Goal: Task Accomplishment & Management: Complete application form

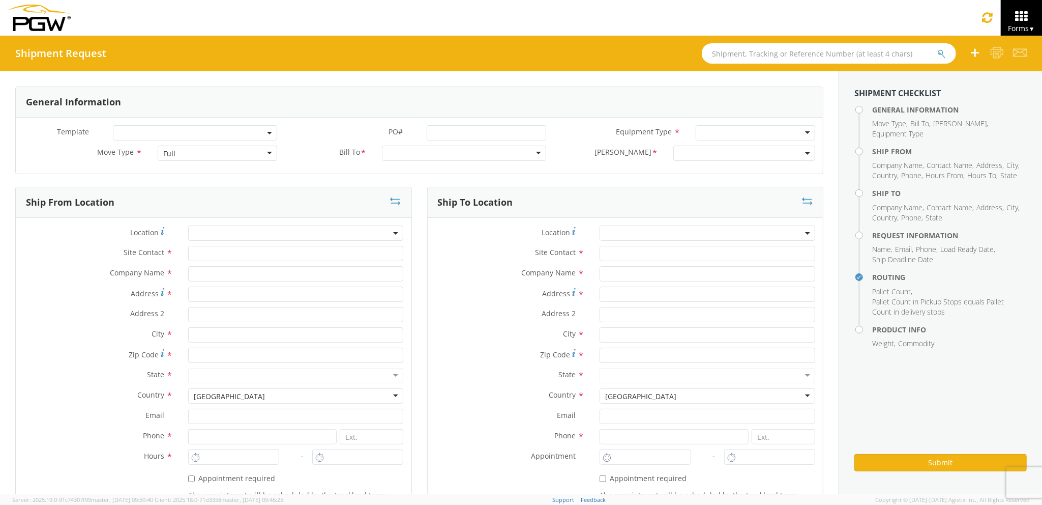
click at [218, 154] on div "Full" at bounding box center [217, 152] width 119 height 15
click at [281, 245] on div "Location *" at bounding box center [214, 235] width 396 height 20
click at [285, 249] on input "text" at bounding box center [296, 253] width 216 height 15
click at [273, 275] on input "text" at bounding box center [296, 273] width 216 height 15
type input "PGW Auto Glass"
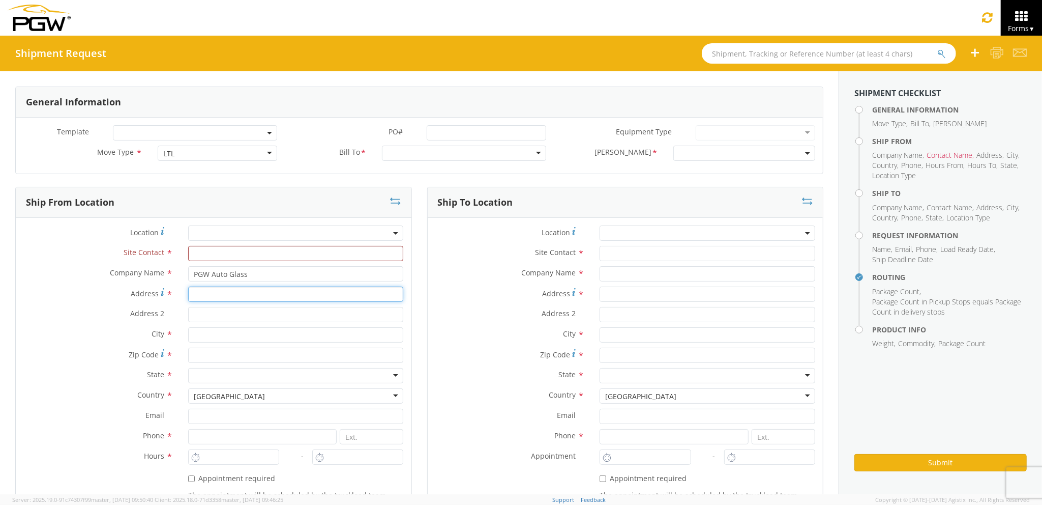
type input "[STREET_ADDRESS][PERSON_NAME]"
type input "[GEOGRAPHIC_DATA] [US_STATE] 04092"
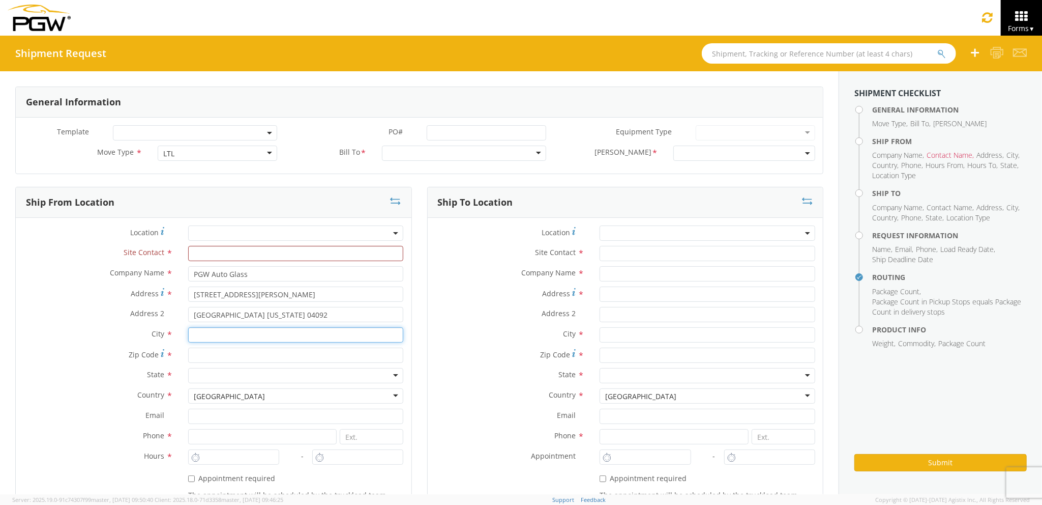
type input "[PERSON_NAME]"
type input "04092"
click at [663, 256] on input "text" at bounding box center [708, 253] width 216 height 15
click at [652, 279] on input "text" at bounding box center [708, 273] width 216 height 15
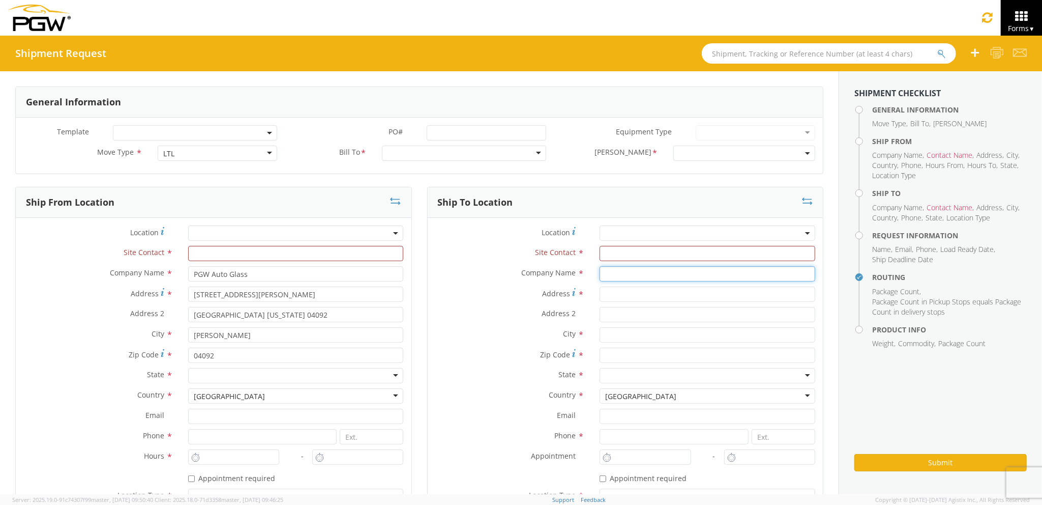
type input "PGW auto glass c/o AT RENTALS"
type input "[STREET_ADDRESS]"
type input "5"
type input "[GEOGRAPHIC_DATA]"
type input "04769"
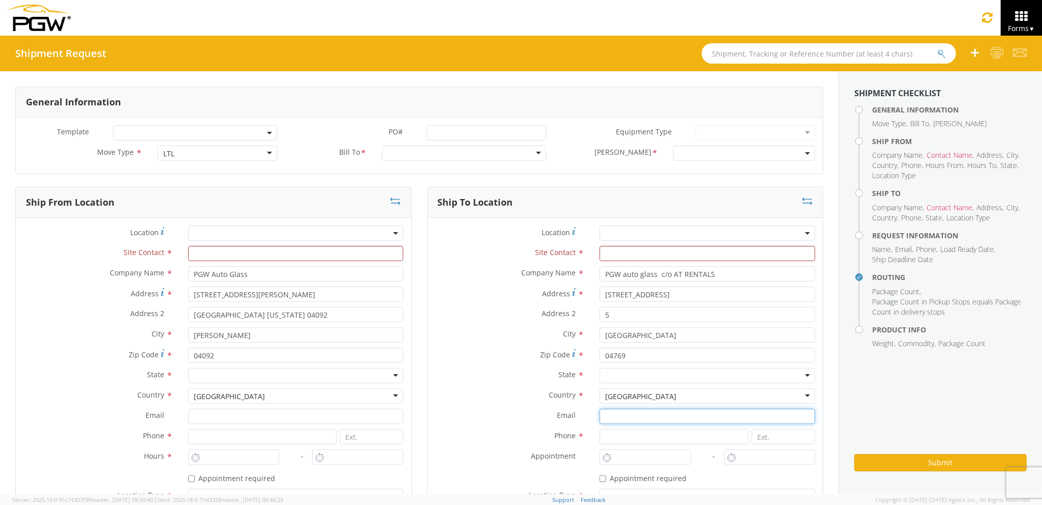
type input "[EMAIL_ADDRESS][DOMAIN_NAME]"
type input "2077745169"
click at [304, 254] on input "text" at bounding box center [296, 253] width 216 height 15
click at [304, 255] on input "OJE" at bounding box center [299, 253] width 218 height 15
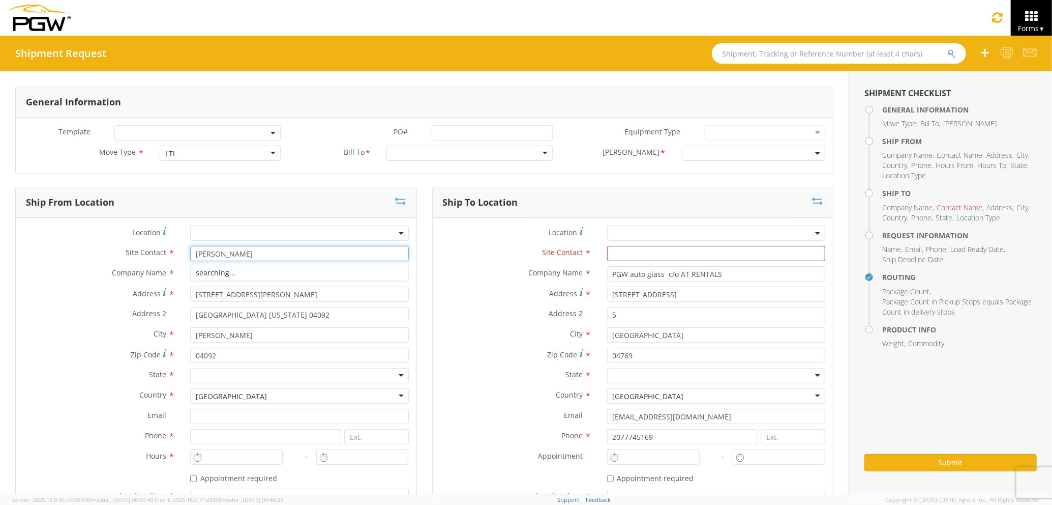
type input "[PERSON_NAME]"
click at [506, 261] on div "Site Contact *" at bounding box center [633, 253] width 401 height 15
click at [647, 257] on input "text" at bounding box center [716, 253] width 218 height 15
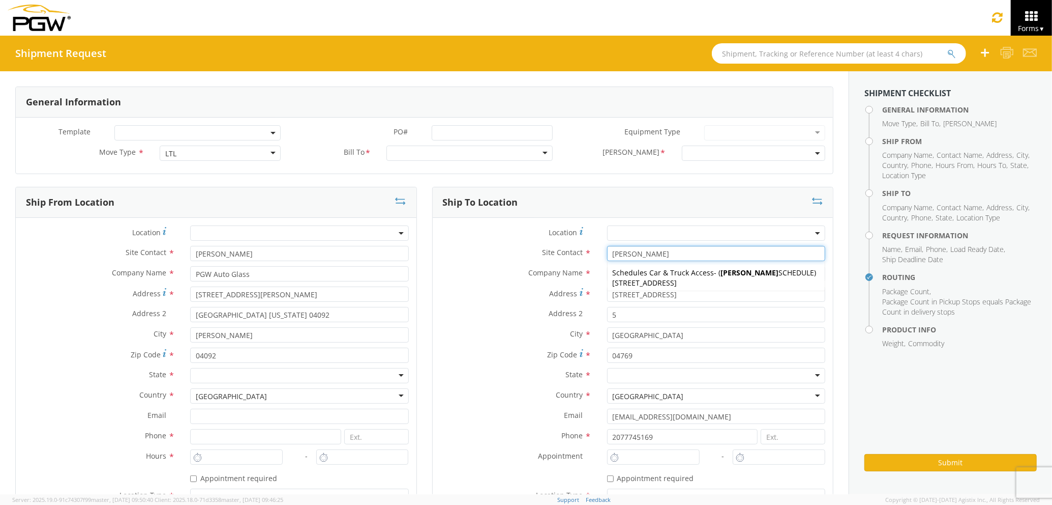
type input "[PERSON_NAME]"
click at [513, 354] on label "Zip Code *" at bounding box center [516, 354] width 167 height 14
click at [607, 354] on input "04769" at bounding box center [716, 354] width 218 height 15
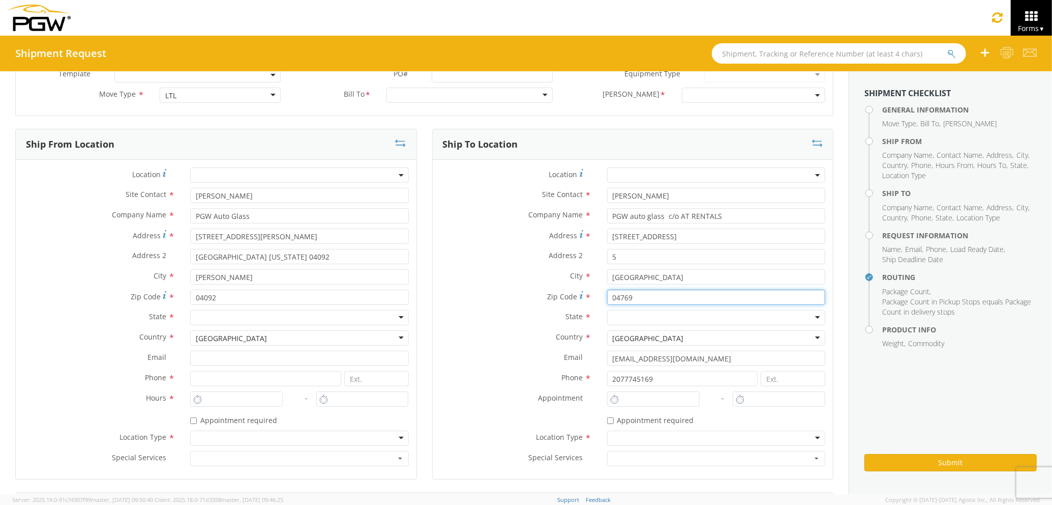
scroll to position [135, 0]
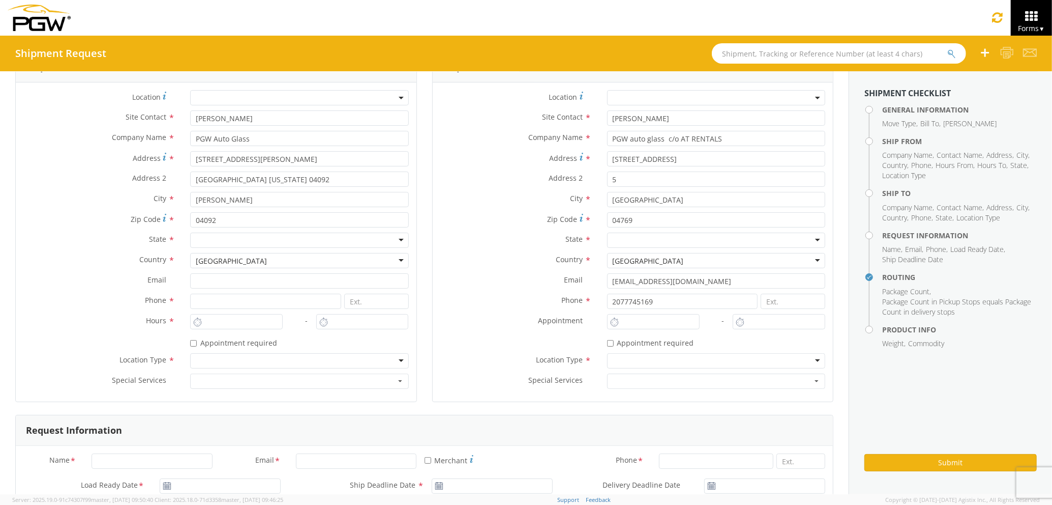
click at [227, 243] on div at bounding box center [299, 239] width 218 height 15
type input "MA"
click at [622, 243] on div at bounding box center [716, 239] width 218 height 15
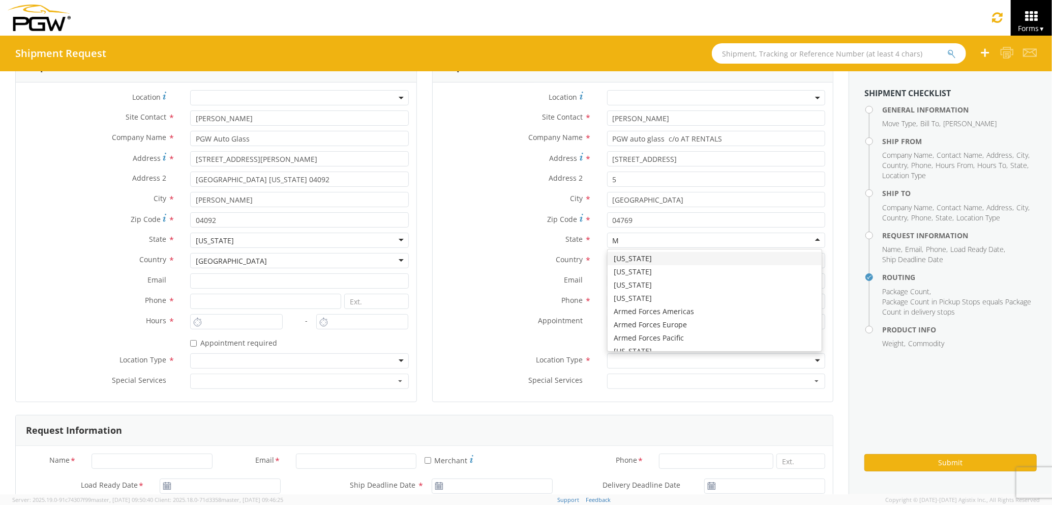
scroll to position [25, 0]
type input "MA"
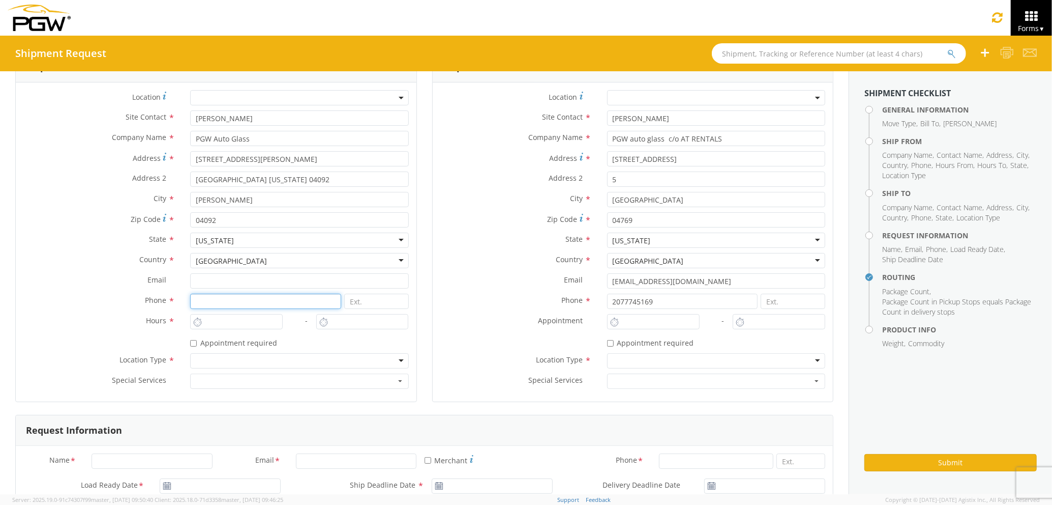
click at [257, 301] on input at bounding box center [265, 300] width 151 height 15
type input "2077745169"
type input "[EMAIL_ADDRESS][DOMAIN_NAME]"
type input "PGW auto glass c/o AT RENTALS"
type input "2:00 PM"
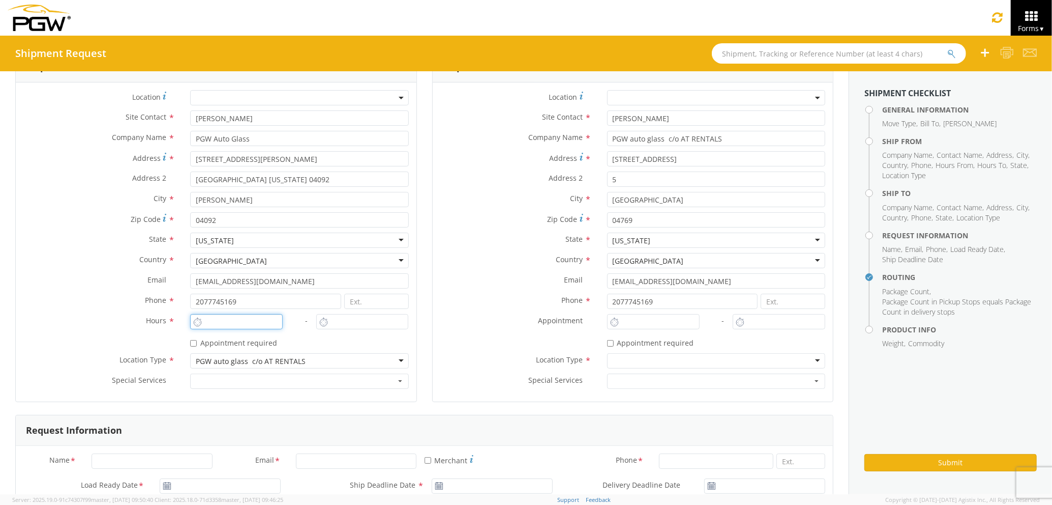
type input "3:00 PM"
click at [242, 327] on input "2:00 PM" at bounding box center [236, 321] width 93 height 15
type input "3:00 PM"
click at [331, 322] on input "3:00 PM" at bounding box center [362, 321] width 93 height 15
type input "4:00 PM"
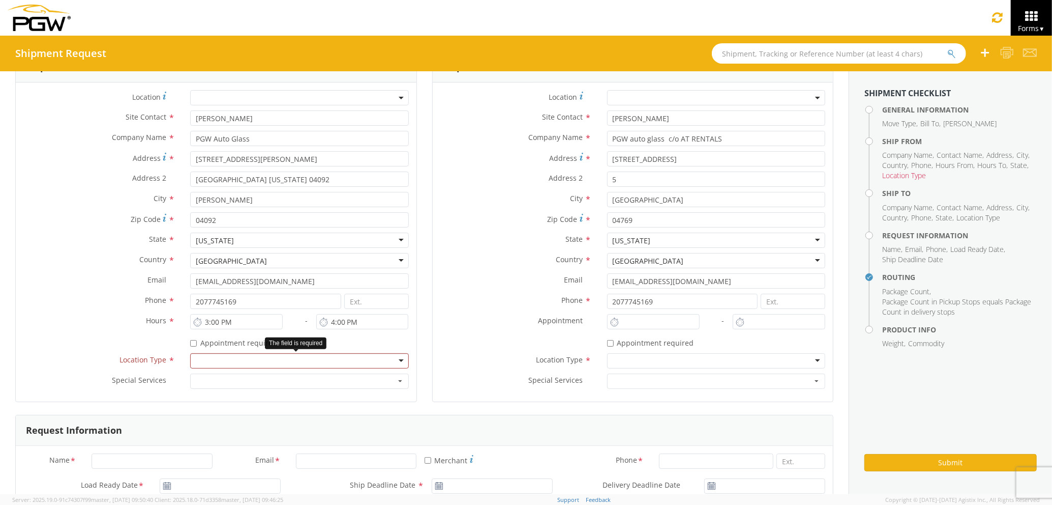
click at [324, 361] on div at bounding box center [299, 360] width 218 height 15
click at [634, 321] on input "2:00 PM" at bounding box center [653, 321] width 93 height 15
drag, startPoint x: 657, startPoint y: 321, endPoint x: 631, endPoint y: 322, distance: 26.5
click at [631, 322] on input "7:00 PM" at bounding box center [653, 321] width 93 height 15
drag, startPoint x: 654, startPoint y: 318, endPoint x: 633, endPoint y: 318, distance: 20.9
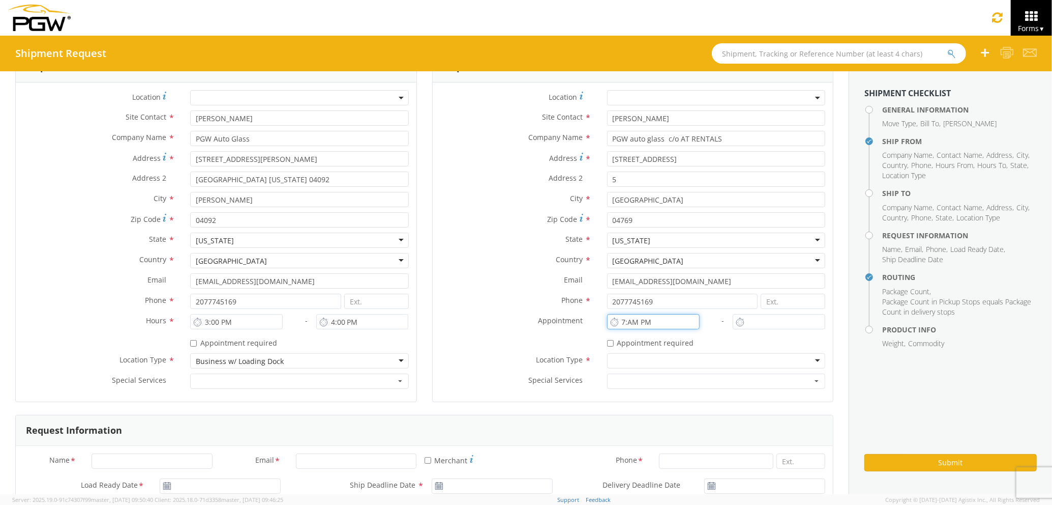
click at [633, 318] on input "7:AM PM" at bounding box center [653, 321] width 93 height 15
type input "7:00 PM"
type input "2:00 PM"
click at [744, 319] on input "2:00 PM" at bounding box center [779, 321] width 93 height 15
drag, startPoint x: 660, startPoint y: 321, endPoint x: 641, endPoint y: 321, distance: 18.3
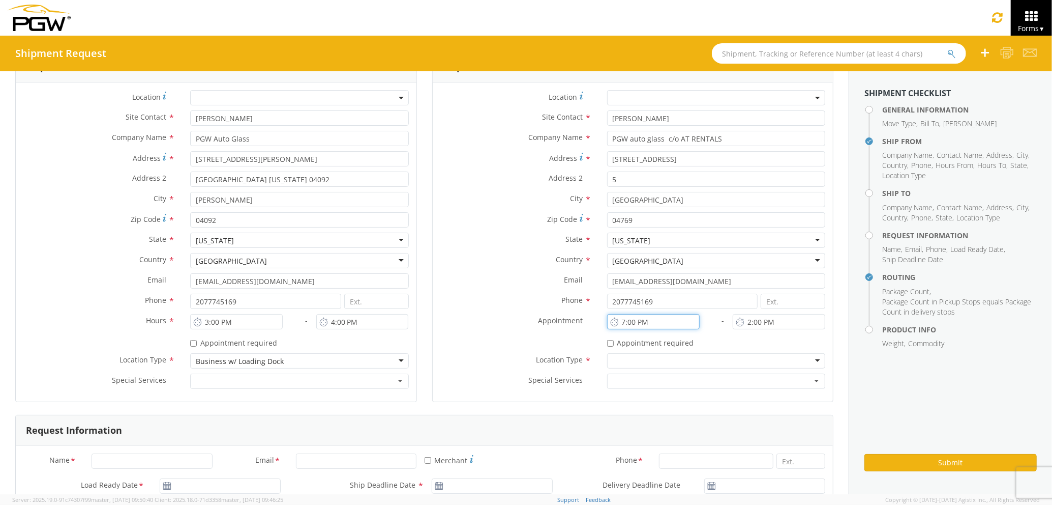
click at [641, 321] on input "7:00 PM" at bounding box center [653, 321] width 93 height 15
click at [641, 321] on input ":00 PM" at bounding box center [653, 321] width 93 height 15
type input ":"
type input "7:00 AM"
click at [776, 324] on input "2:00 PM" at bounding box center [779, 321] width 93 height 15
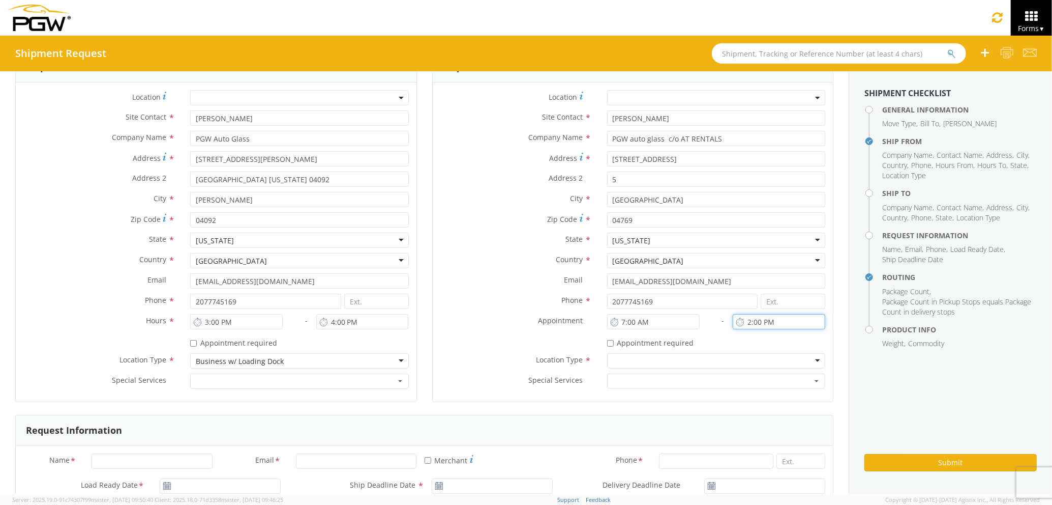
drag, startPoint x: 764, startPoint y: 318, endPoint x: 734, endPoint y: 319, distance: 29.5
click at [734, 319] on div "2:00 PM" at bounding box center [779, 321] width 93 height 15
type input "8:00 AM"
click at [731, 337] on div "* Appointment required" at bounding box center [716, 341] width 218 height 14
click at [723, 361] on div at bounding box center [716, 360] width 218 height 15
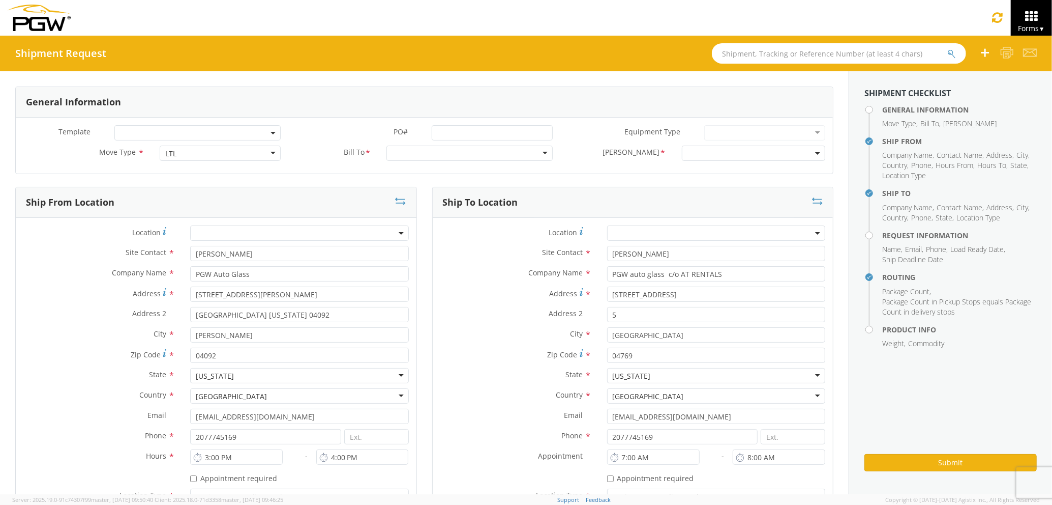
click at [460, 157] on div at bounding box center [470, 152] width 166 height 15
type input "5559"
click at [693, 159] on span at bounding box center [753, 152] width 143 height 15
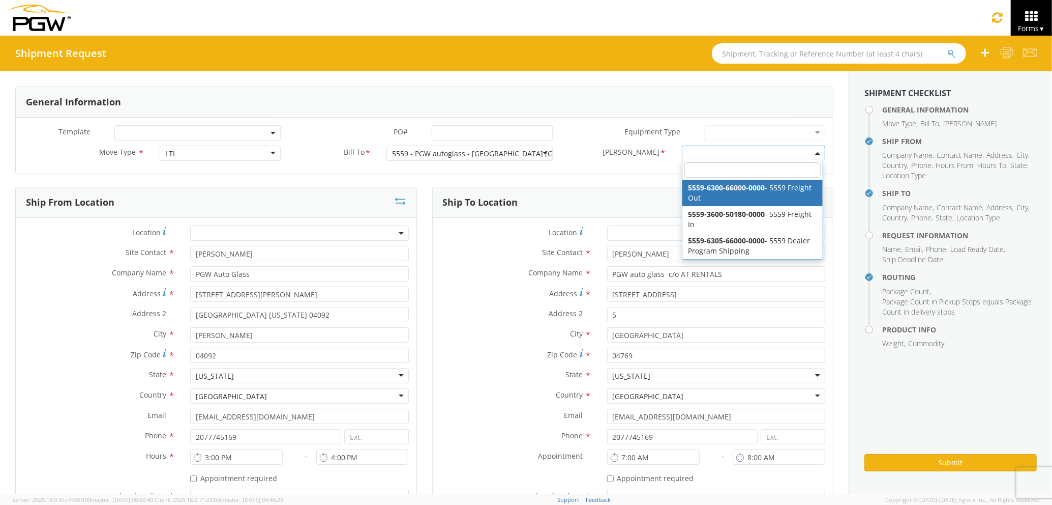
select select "5559-6300-66000-0000"
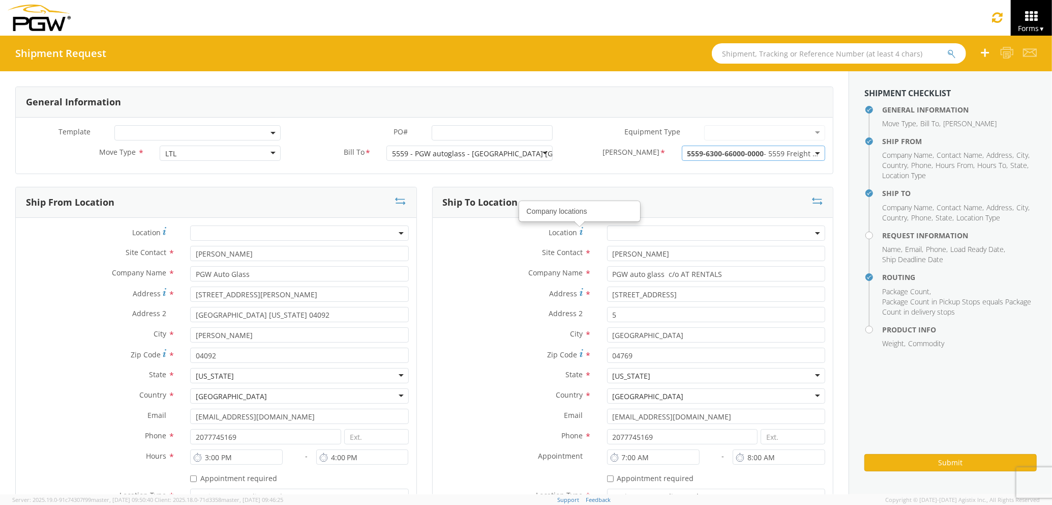
click at [468, 296] on label "Address *" at bounding box center [516, 293] width 167 height 14
click at [607, 296] on input "[STREET_ADDRESS]" at bounding box center [716, 293] width 218 height 15
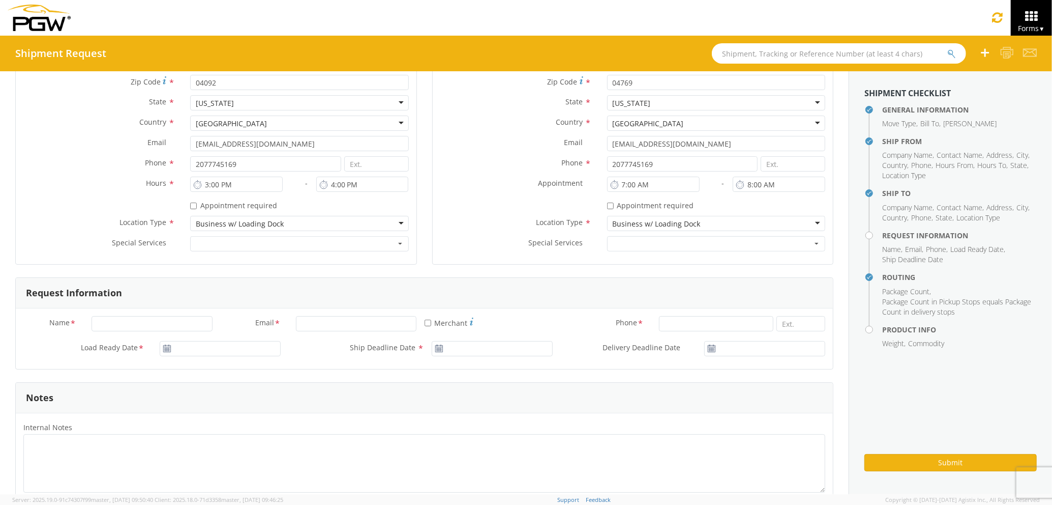
scroll to position [339, 0]
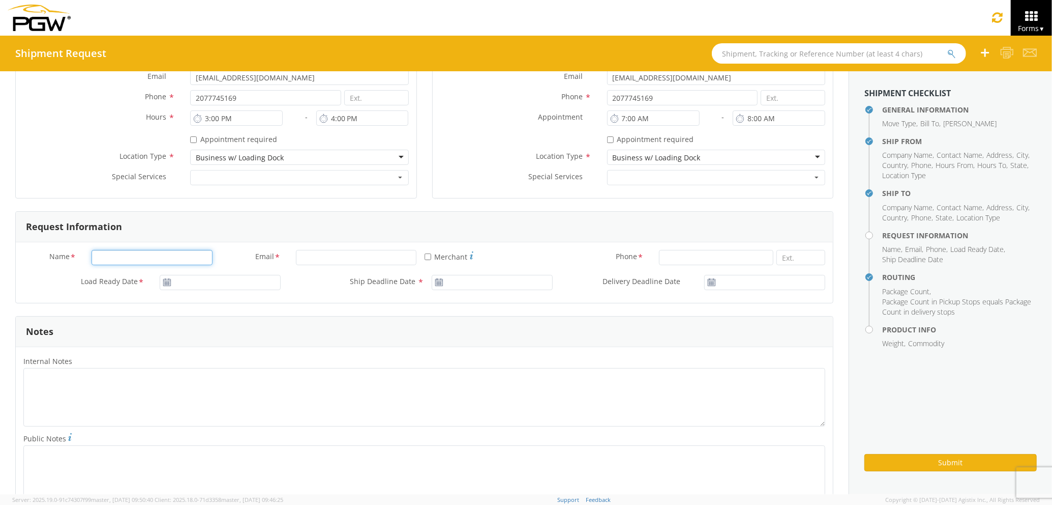
click at [182, 253] on input "Name *" at bounding box center [152, 257] width 121 height 15
type input "[PERSON_NAME] [PERSON_NAME]"
type input "PGW Auto Glass"
type input "[EMAIL_ADDRESS][DOMAIN_NAME]"
type input "7272478279"
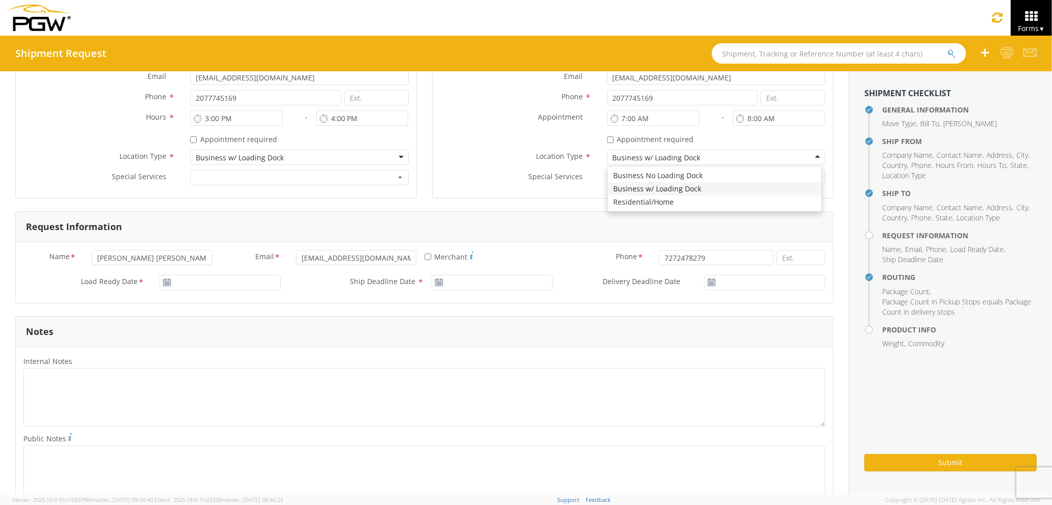
type input "PGW Auto Glass"
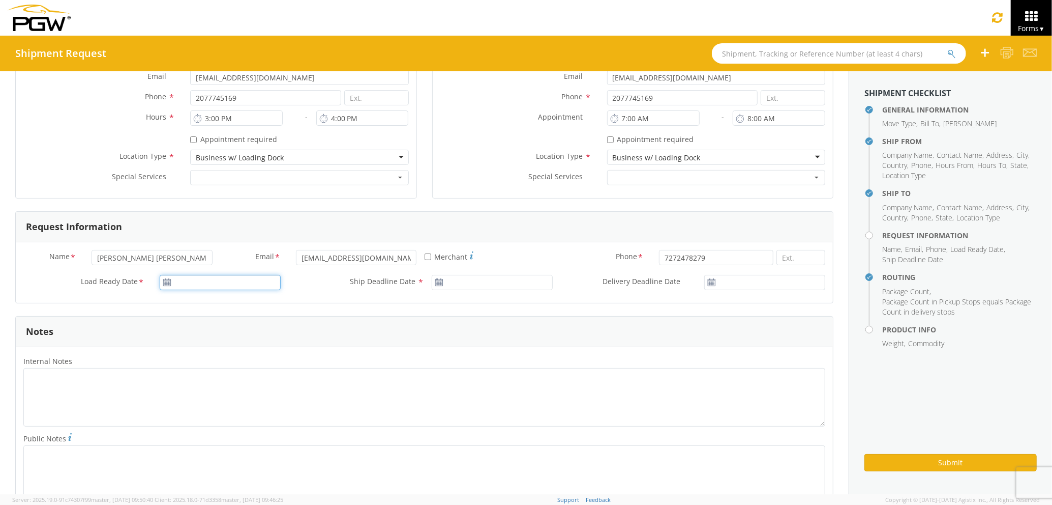
type input "09/16/2025"
click at [236, 284] on input "09/16/2025" at bounding box center [220, 282] width 121 height 15
click at [210, 364] on td "16" at bounding box center [210, 361] width 18 height 15
type input "09/16/2025"
click at [459, 290] on input "09/16/2025" at bounding box center [492, 282] width 121 height 15
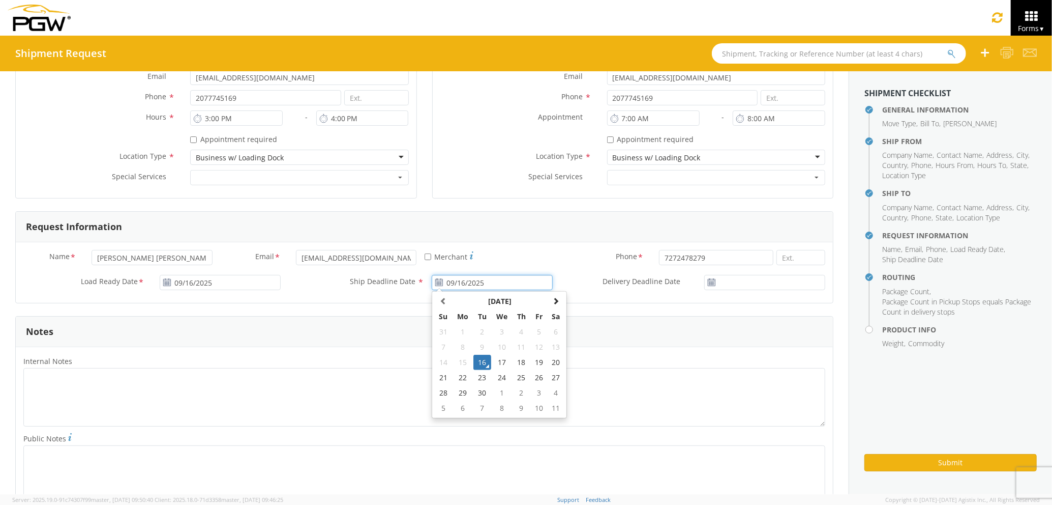
click at [474, 360] on td "16" at bounding box center [483, 361] width 18 height 15
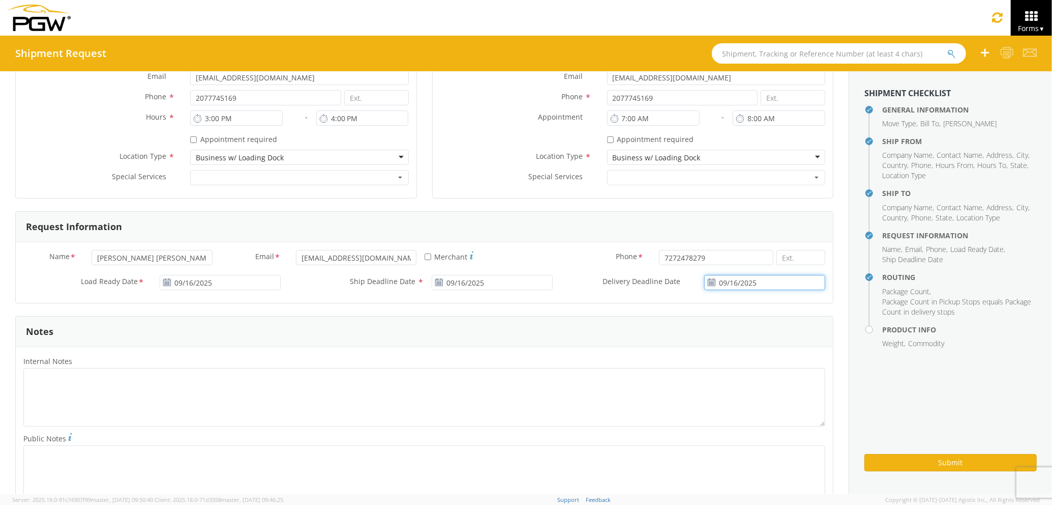
click at [729, 282] on input "09/16/2025" at bounding box center [764, 282] width 121 height 15
click at [753, 361] on td "17" at bounding box center [760, 361] width 21 height 15
type input "09/17/2025"
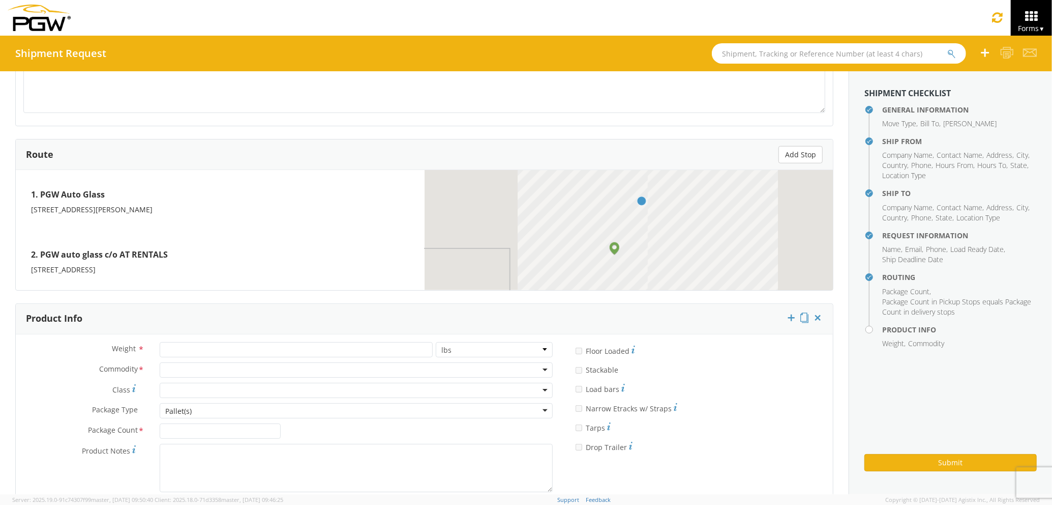
scroll to position [746, 0]
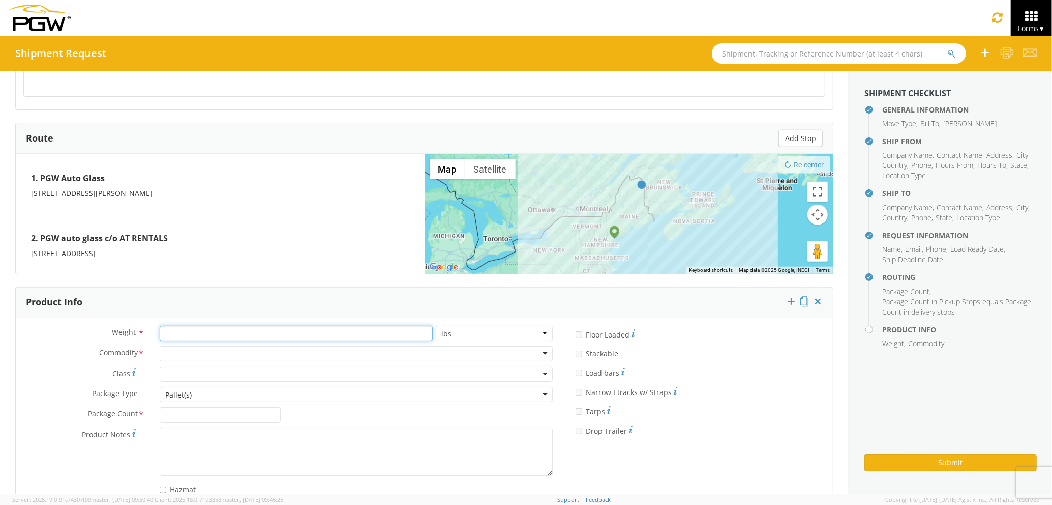
click at [302, 339] on input "number" at bounding box center [296, 333] width 273 height 15
type input "1000"
click at [236, 413] on input "Package Count *" at bounding box center [220, 414] width 121 height 15
type input "3"
click at [206, 352] on div at bounding box center [356, 353] width 393 height 15
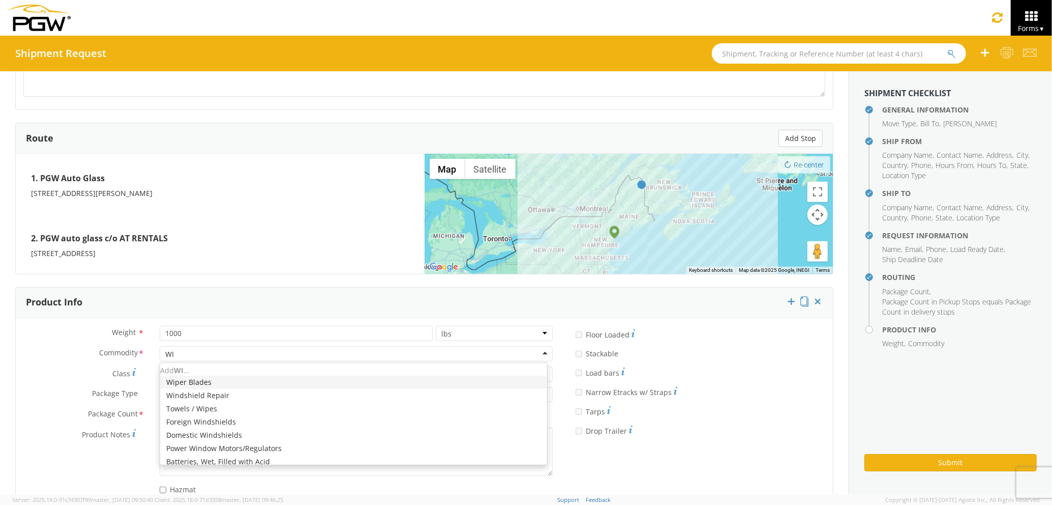
type input "WIN"
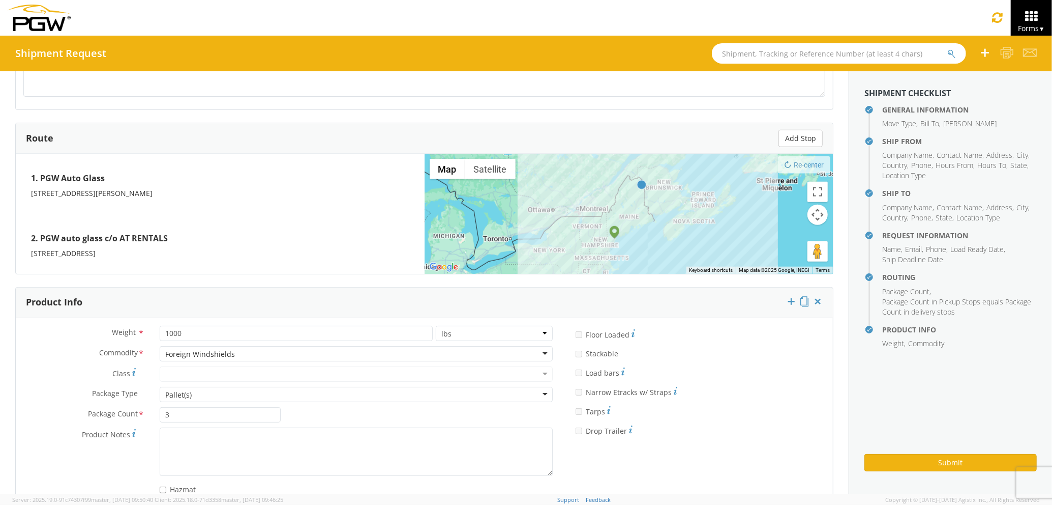
scroll to position [0, 0]
click at [923, 460] on button "Submit" at bounding box center [951, 462] width 172 height 17
